Goal: Transaction & Acquisition: Book appointment/travel/reservation

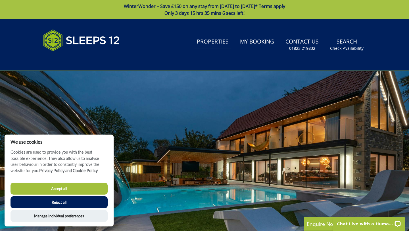
click at [213, 41] on link "Properties" at bounding box center [212, 41] width 36 height 13
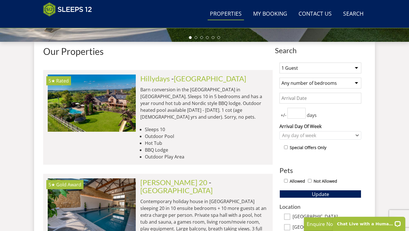
scroll to position [205, 0]
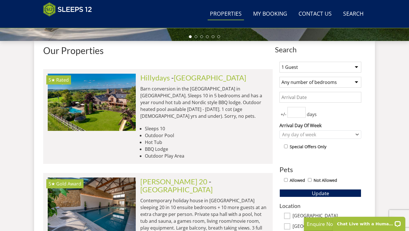
click at [301, 64] on select "1 Guest 2 Guests 3 Guests 4 Guests 5 Guests 6 Guests 7 Guests 8 Guests 9 Guests…" at bounding box center [320, 67] width 82 height 11
select select "18"
click at [279, 62] on select "1 Guest 2 Guests 3 Guests 4 Guests 5 Guests 6 Guests 7 Guests 8 Guests 9 Guests…" at bounding box center [320, 67] width 82 height 11
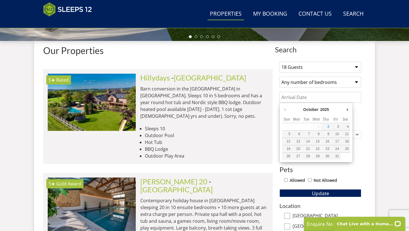
click at [303, 96] on input "Date" at bounding box center [320, 97] width 82 height 11
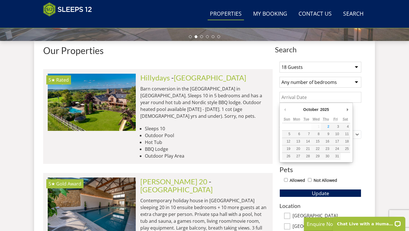
click at [350, 108] on div "October January February March April May June July August September October Nov…" at bounding box center [315, 132] width 73 height 60
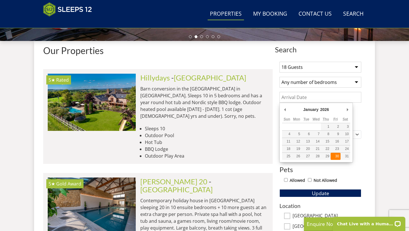
type input "[DATE]"
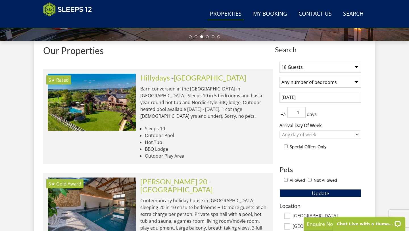
click at [303, 111] on input "1" at bounding box center [296, 112] width 18 height 11
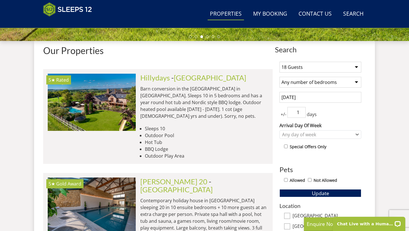
click at [303, 116] on input "1" at bounding box center [296, 112] width 18 height 11
type input "0"
click at [302, 114] on input "0" at bounding box center [296, 112] width 18 height 11
click at [332, 163] on div "1 Guest 2 Guests 3 Guests 4 Guests 5 Guests 6 Guests 7 Guests 8 Guests 9 Guests…" at bounding box center [320, 212] width 91 height 310
click at [335, 134] on div "Any day of week" at bounding box center [317, 134] width 74 height 6
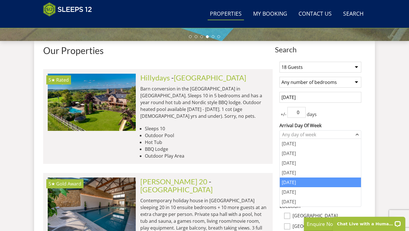
click at [306, 183] on div "[DATE]" at bounding box center [320, 182] width 81 height 10
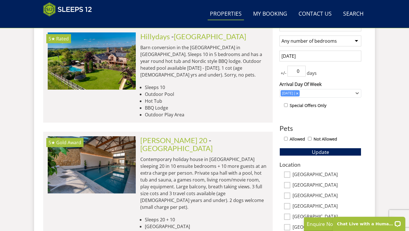
scroll to position [249, 0]
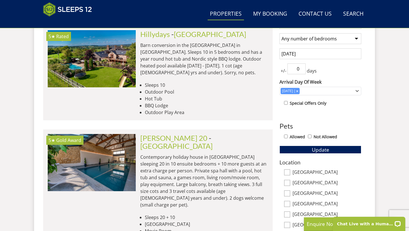
click at [285, 137] on input "Allowed" at bounding box center [286, 136] width 4 height 4
checkbox input "true"
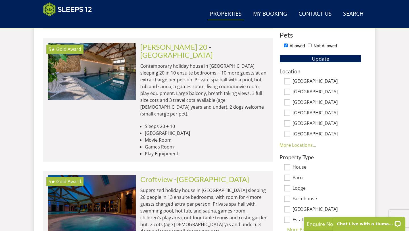
scroll to position [343, 0]
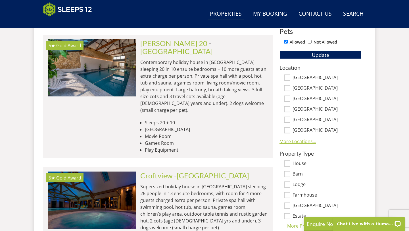
click at [299, 138] on link "More Locations..." at bounding box center [297, 141] width 37 height 6
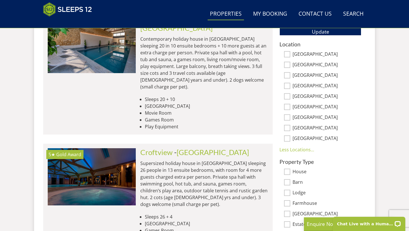
scroll to position [0, 0]
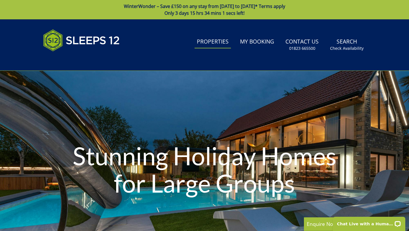
click at [207, 44] on link "Properties" at bounding box center [212, 41] width 36 height 13
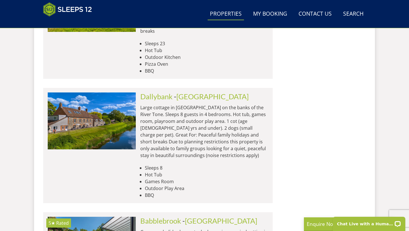
scroll to position [1511, 0]
